Goal: Transaction & Acquisition: Book appointment/travel/reservation

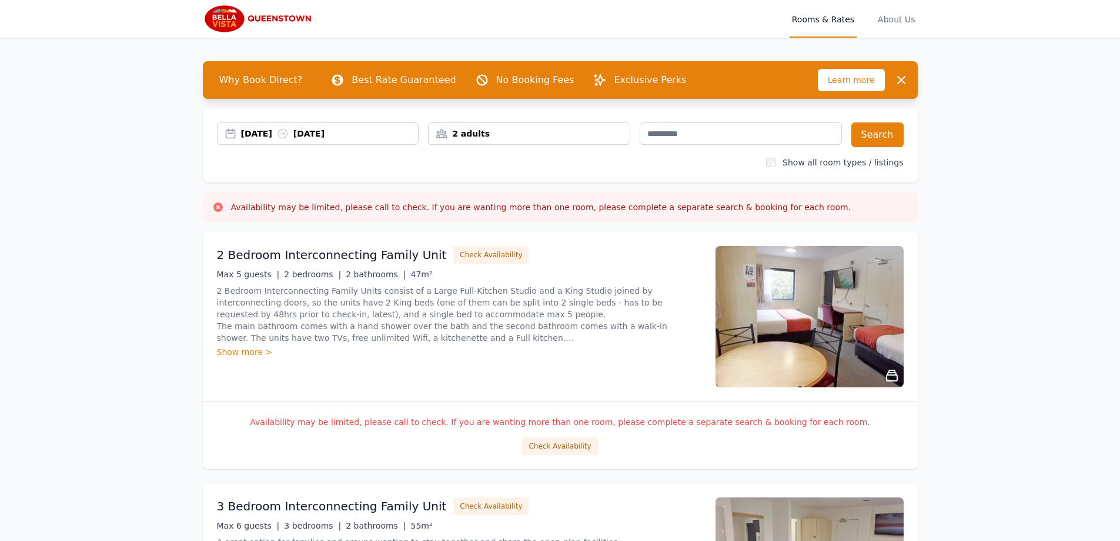
click at [270, 135] on div "[DATE] [DATE]" at bounding box center [330, 134] width 178 height 12
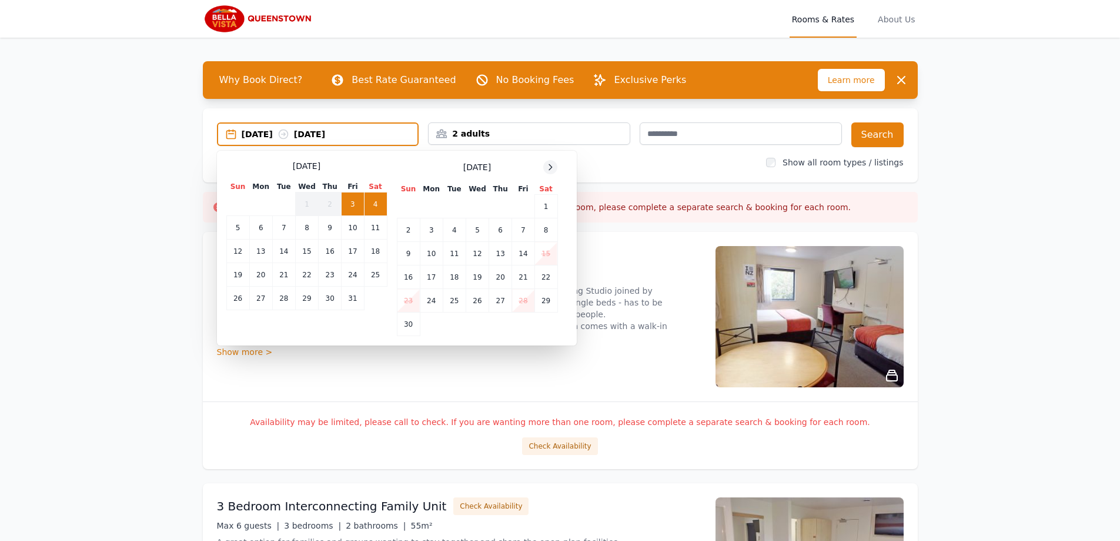
click at [548, 168] on icon at bounding box center [550, 166] width 9 height 9
click at [549, 168] on icon at bounding box center [550, 166] width 9 height 9
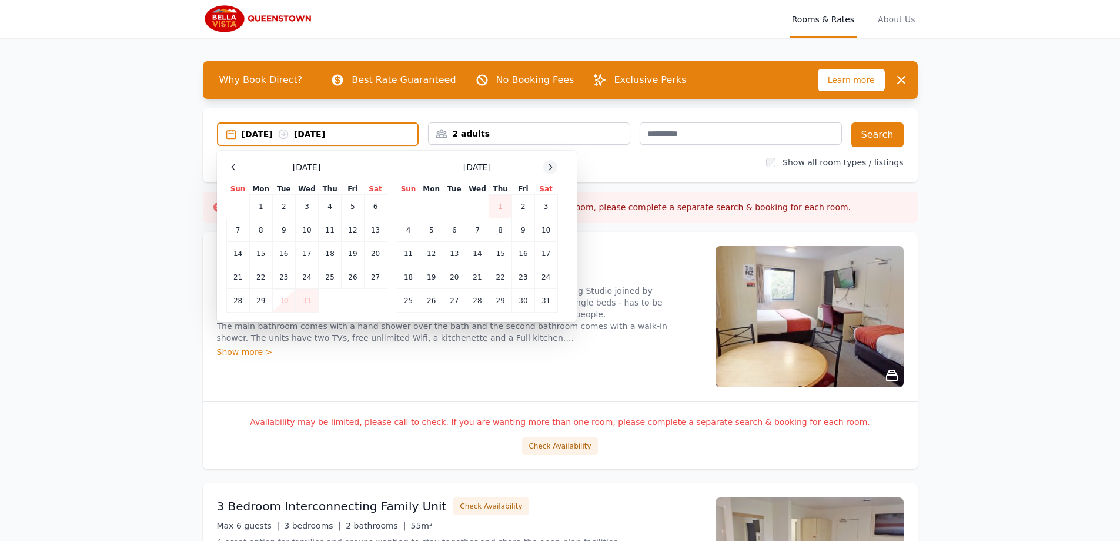
click at [549, 168] on icon at bounding box center [550, 166] width 9 height 9
click at [305, 251] on td "14" at bounding box center [306, 254] width 23 height 24
click at [240, 278] on td "18" at bounding box center [237, 277] width 23 height 24
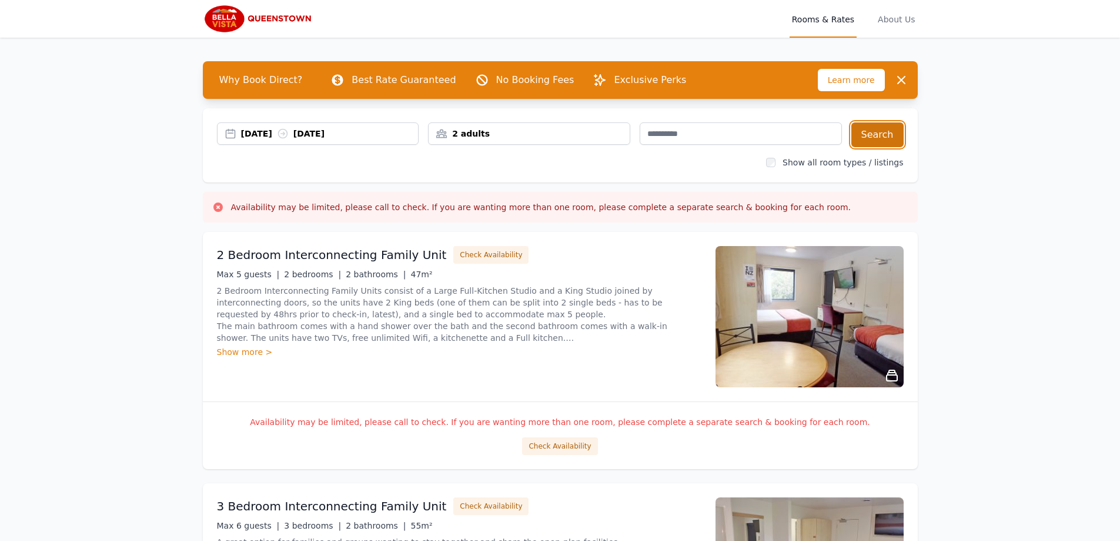
click at [886, 136] on button "Search" at bounding box center [878, 134] width 52 height 25
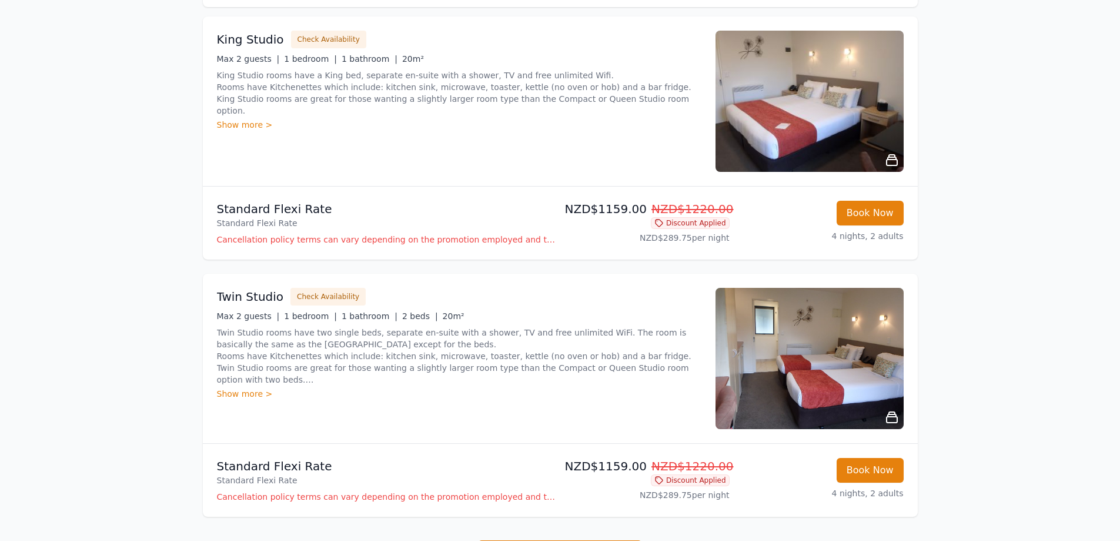
scroll to position [176, 0]
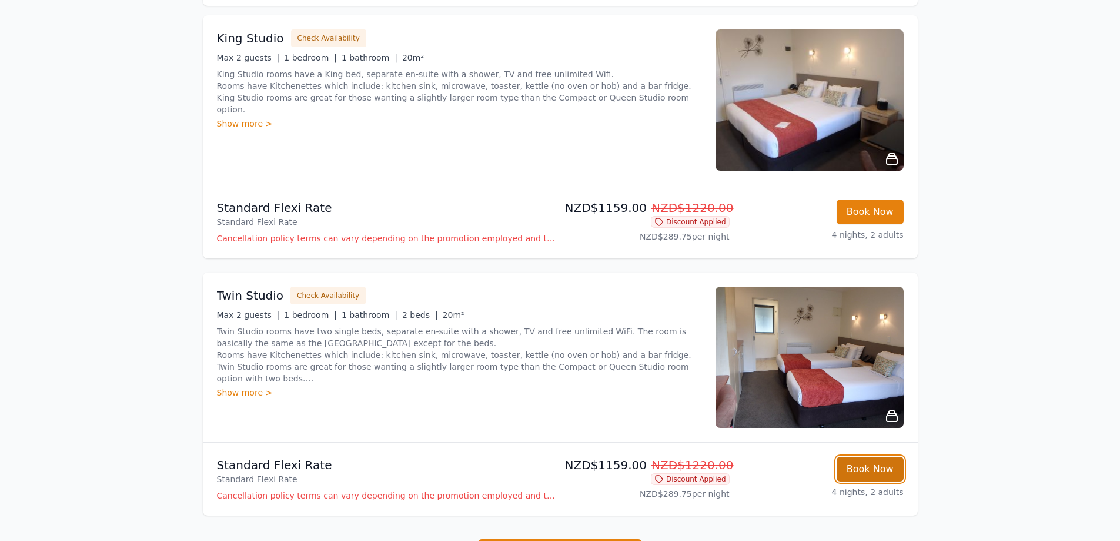
click at [856, 471] on button "Book Now" at bounding box center [870, 468] width 67 height 25
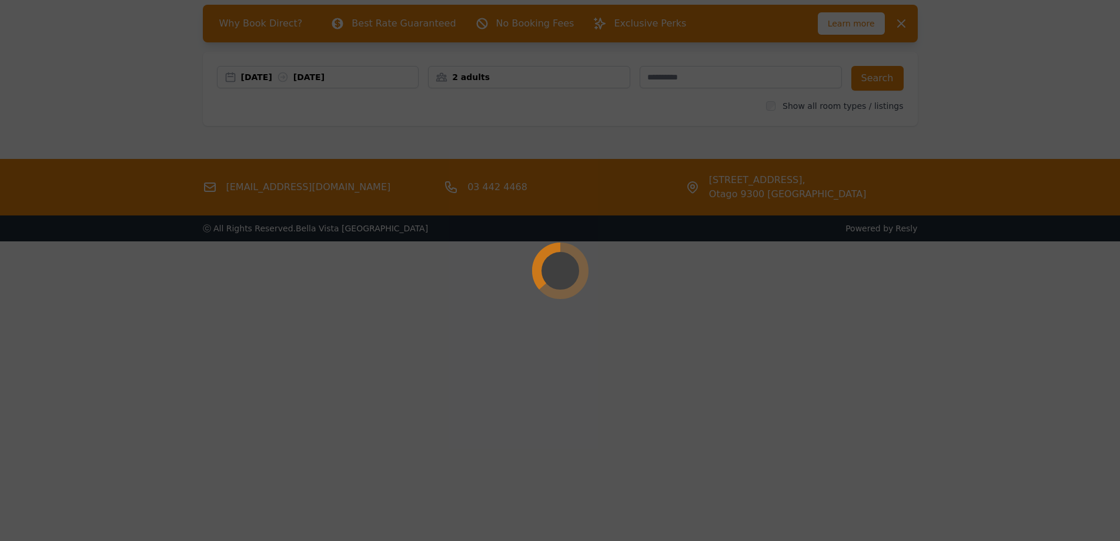
scroll to position [56, 0]
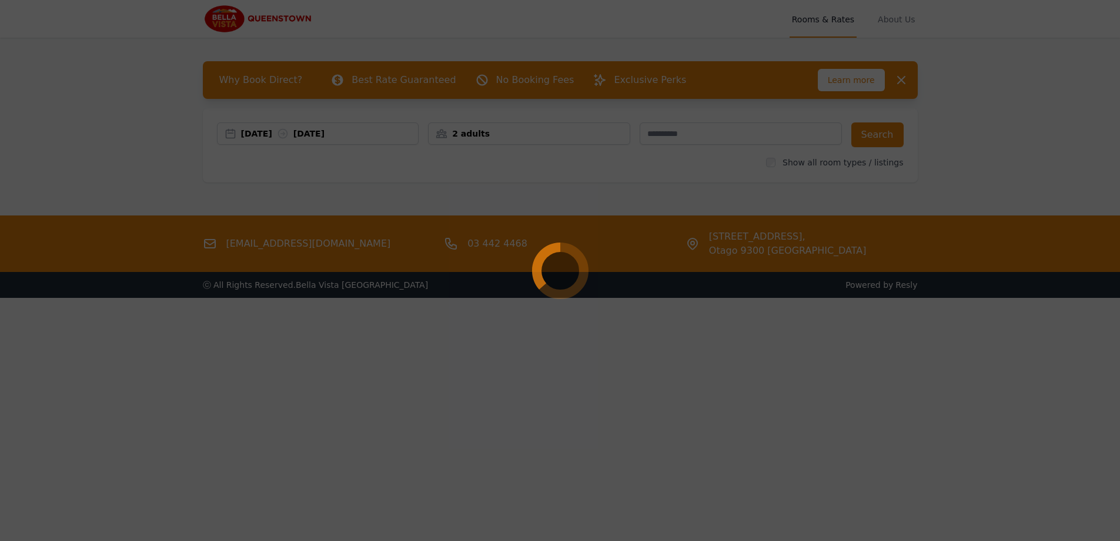
select select "**"
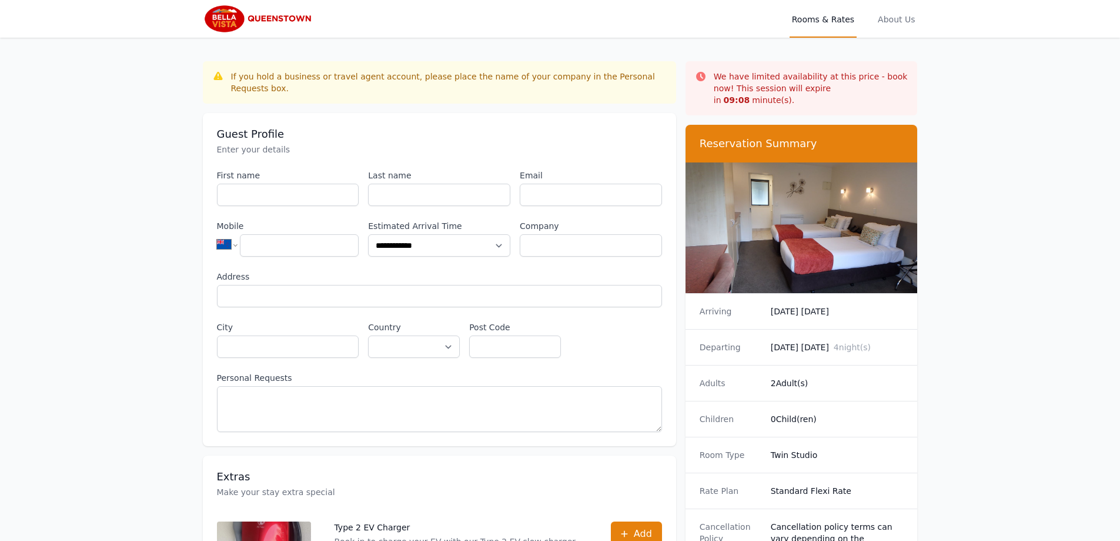
scroll to position [56, 0]
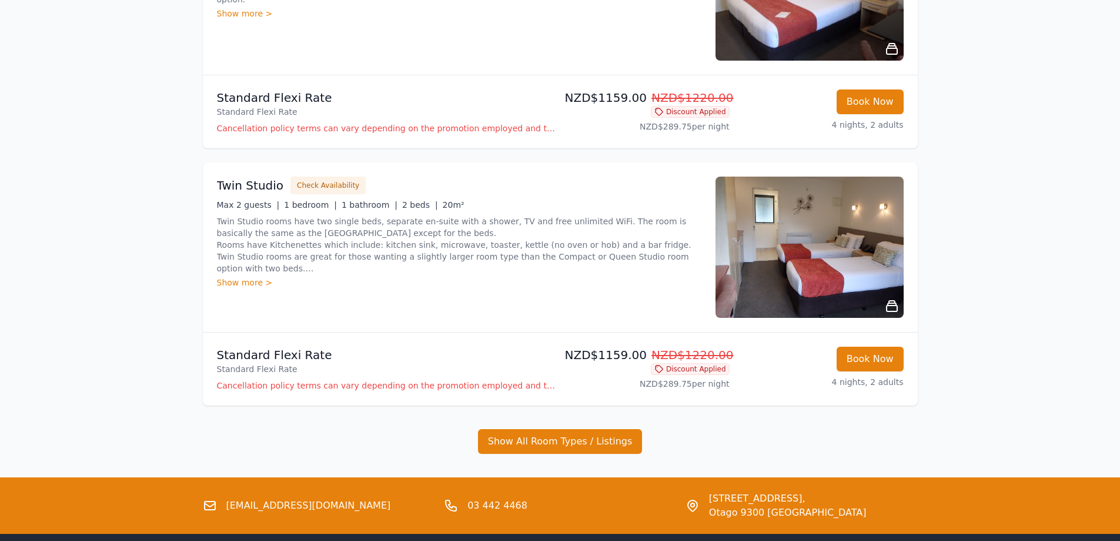
scroll to position [353, 0]
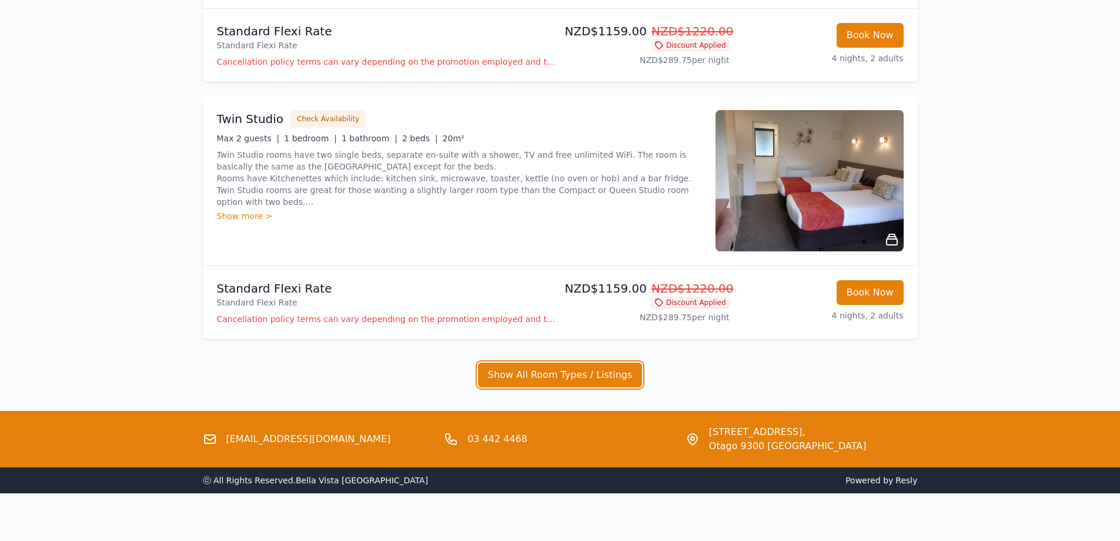
drag, startPoint x: 512, startPoint y: 375, endPoint x: 93, endPoint y: 306, distance: 425.1
click at [513, 374] on button "Show All Room Types / Listings" at bounding box center [560, 374] width 165 height 25
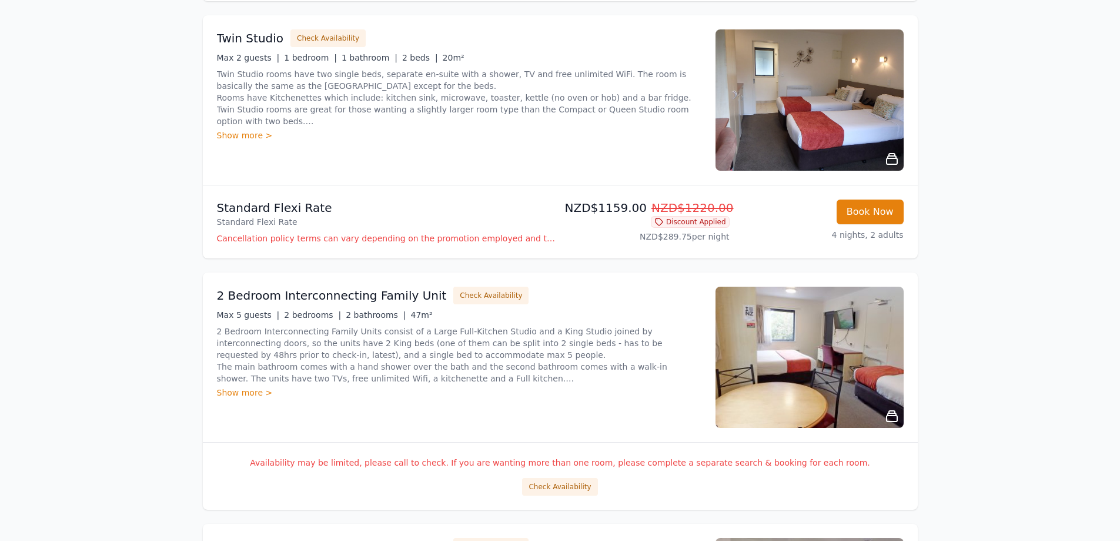
scroll to position [294, 0]
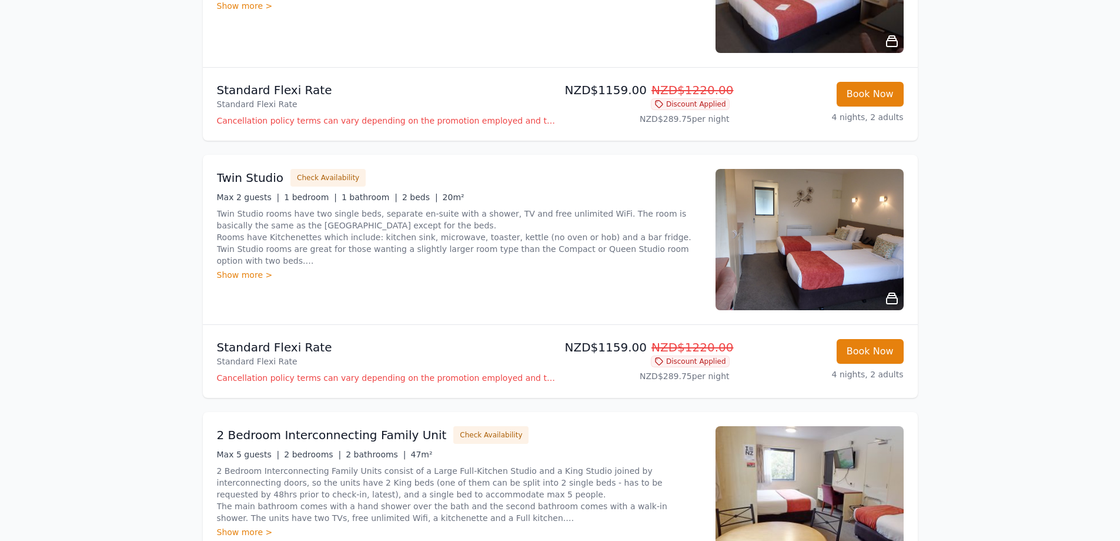
click at [243, 274] on div "Show more >" at bounding box center [459, 275] width 485 height 12
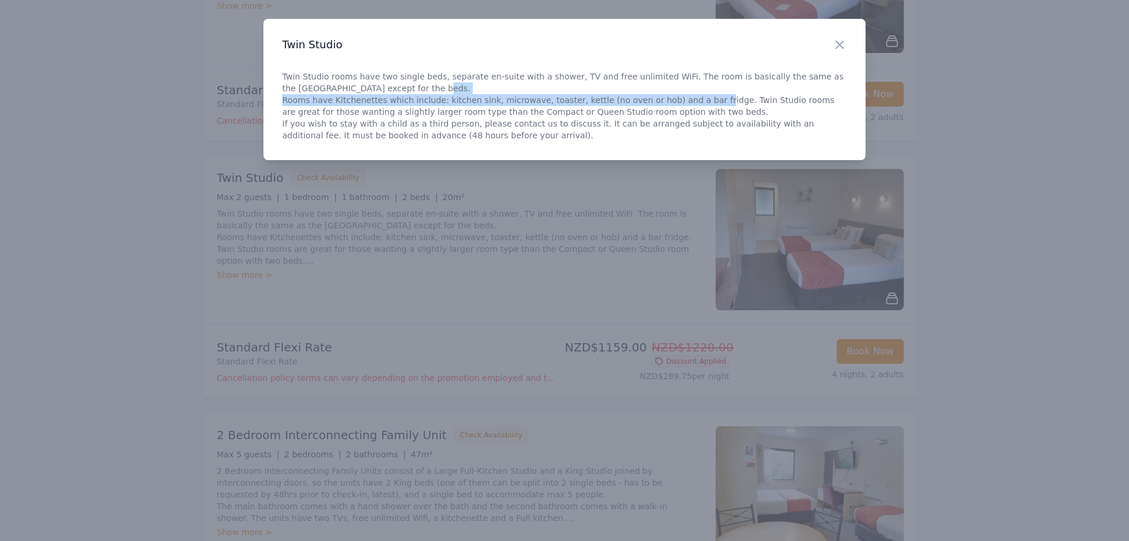
drag, startPoint x: 281, startPoint y: 99, endPoint x: 696, endPoint y: 99, distance: 415.2
click at [695, 99] on div "Close Twin Studio Twin Studio rooms have two single beds, separate en-suite wit…" at bounding box center [564, 89] width 602 height 141
copy p "Rooms have Kitchenettes which include: kitchen sink, microwave, toaster, kettle…"
drag, startPoint x: 840, startPoint y: 46, endPoint x: 1030, endPoint y: 76, distance: 192.2
click at [840, 46] on icon "button" at bounding box center [840, 45] width 14 height 14
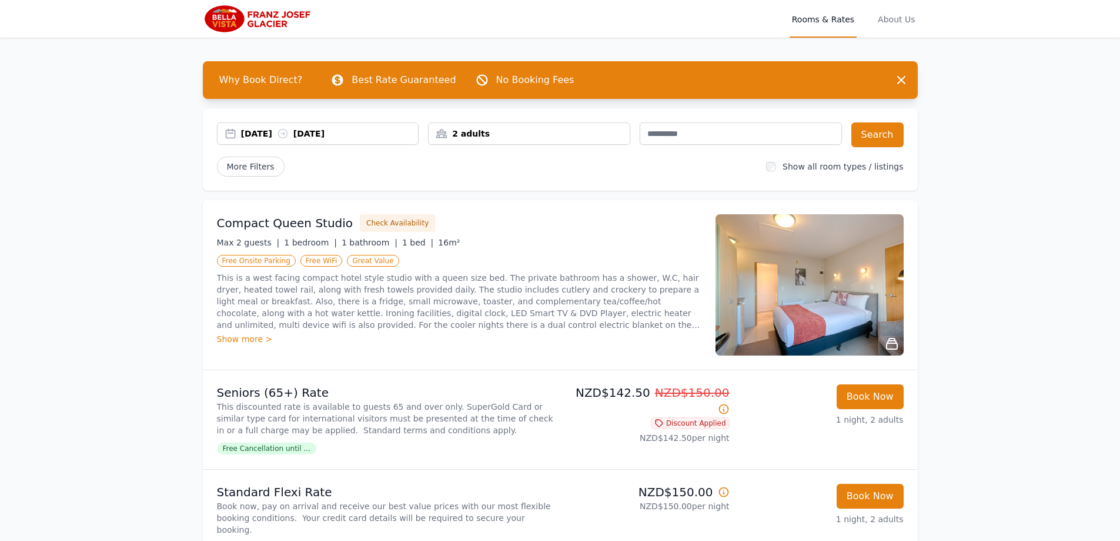
click at [269, 135] on div "[DATE] [DATE]" at bounding box center [330, 134] width 178 height 12
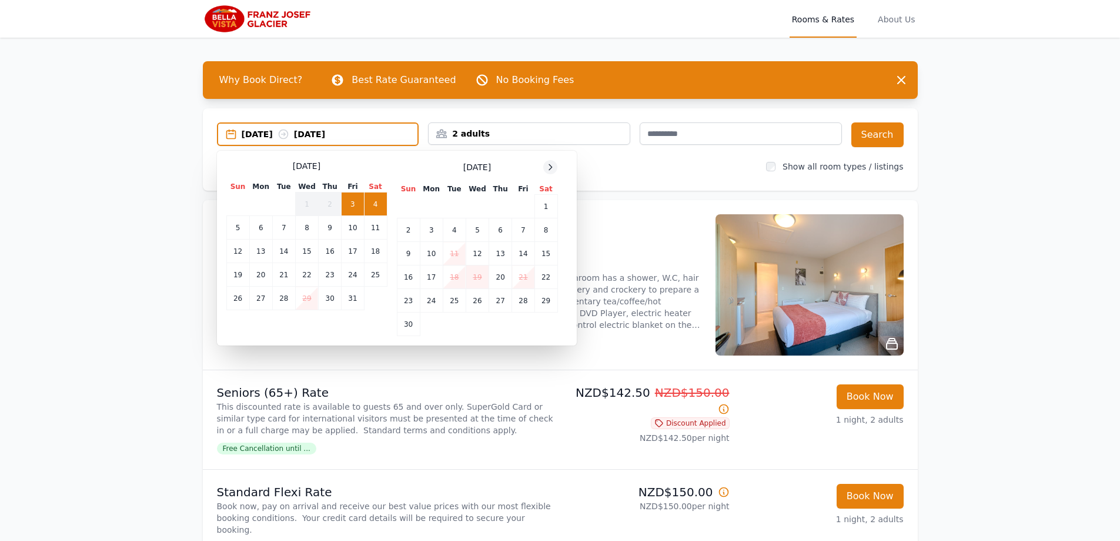
click at [551, 165] on icon at bounding box center [550, 166] width 9 height 9
click at [551, 165] on icon at bounding box center [550, 166] width 3 height 5
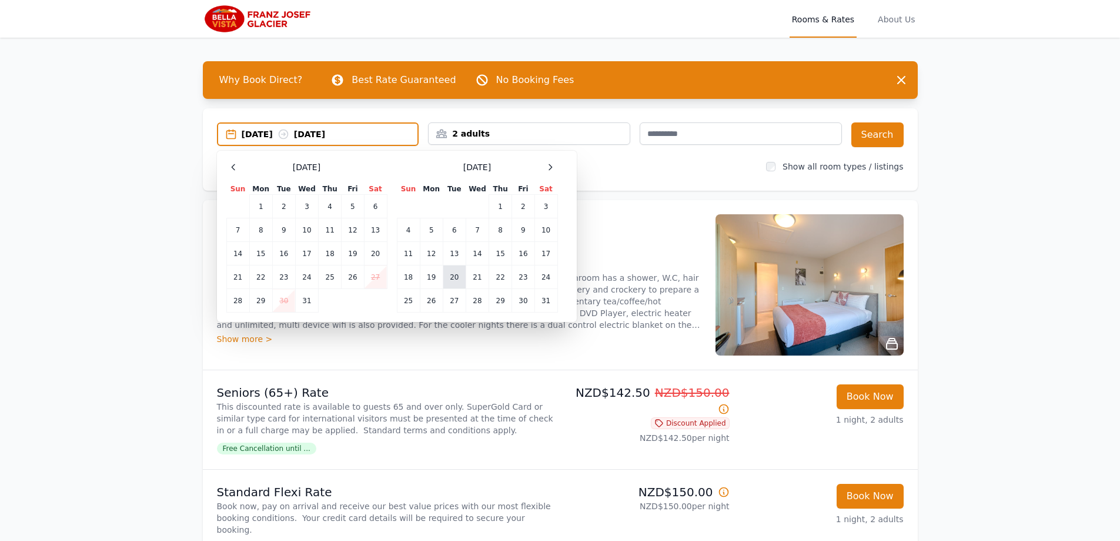
click at [453, 277] on td "20" at bounding box center [454, 277] width 23 height 24
drag, startPoint x: 499, startPoint y: 275, endPoint x: 606, endPoint y: 233, distance: 115.4
click at [499, 275] on td "22" at bounding box center [500, 277] width 23 height 24
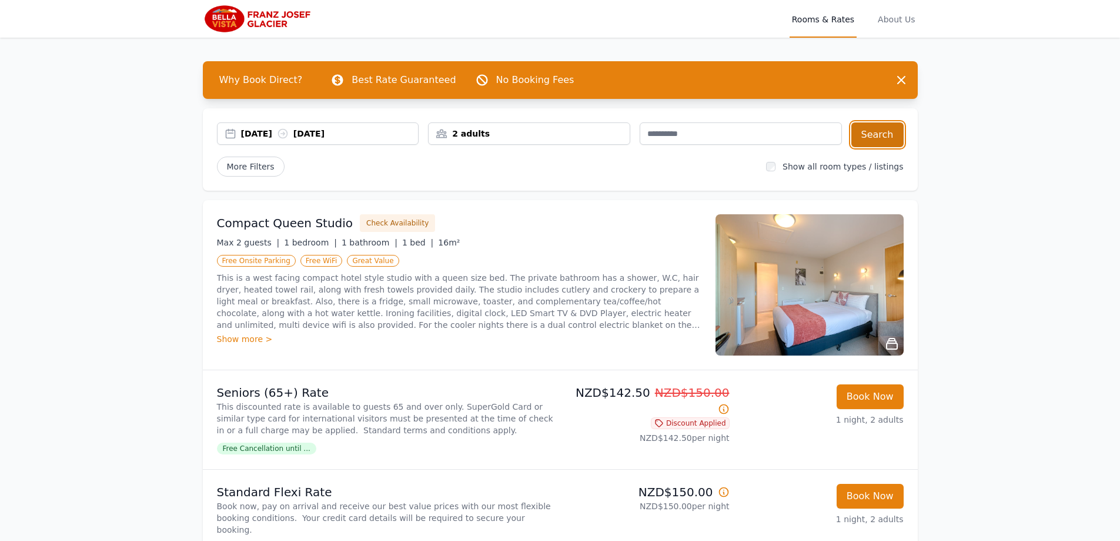
click at [880, 134] on button "Search" at bounding box center [878, 134] width 52 height 25
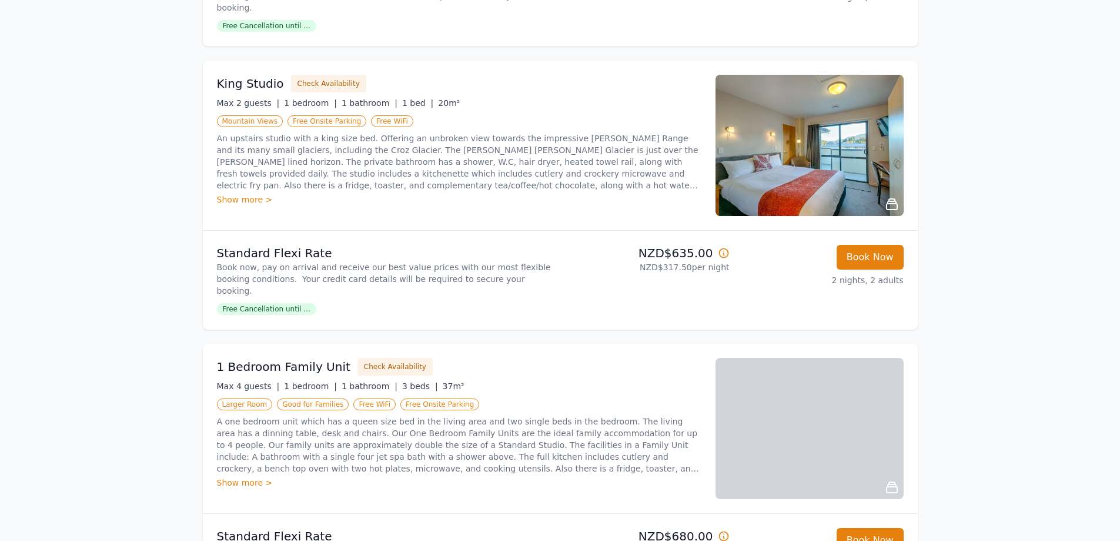
scroll to position [706, 0]
